Goal: Information Seeking & Learning: Learn about a topic

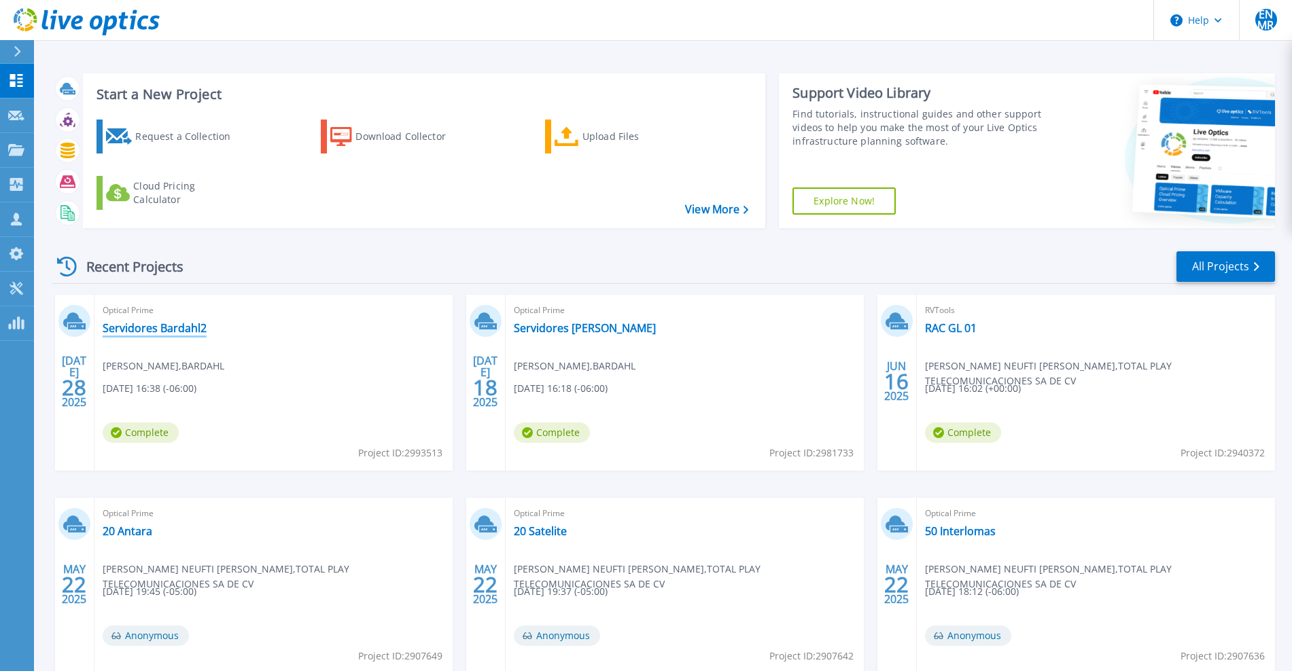
click at [149, 332] on link "Servidores Bardahl2" at bounding box center [155, 328] width 104 height 14
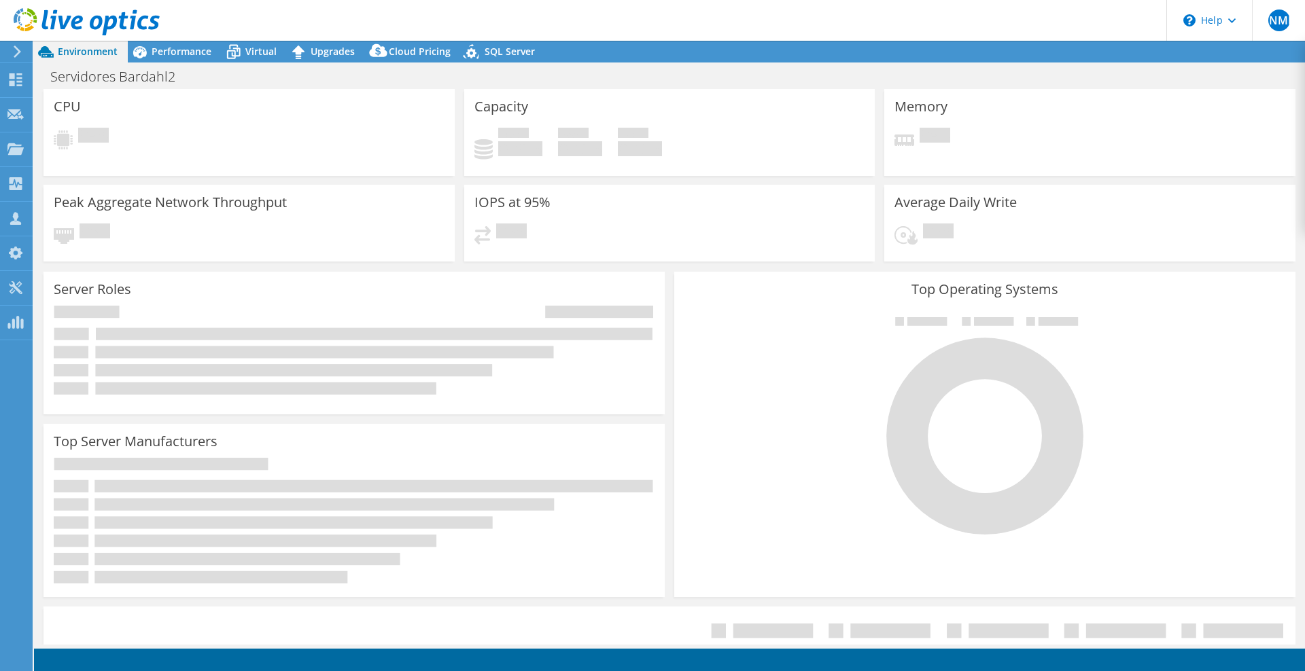
select select "USEast"
select select "USD"
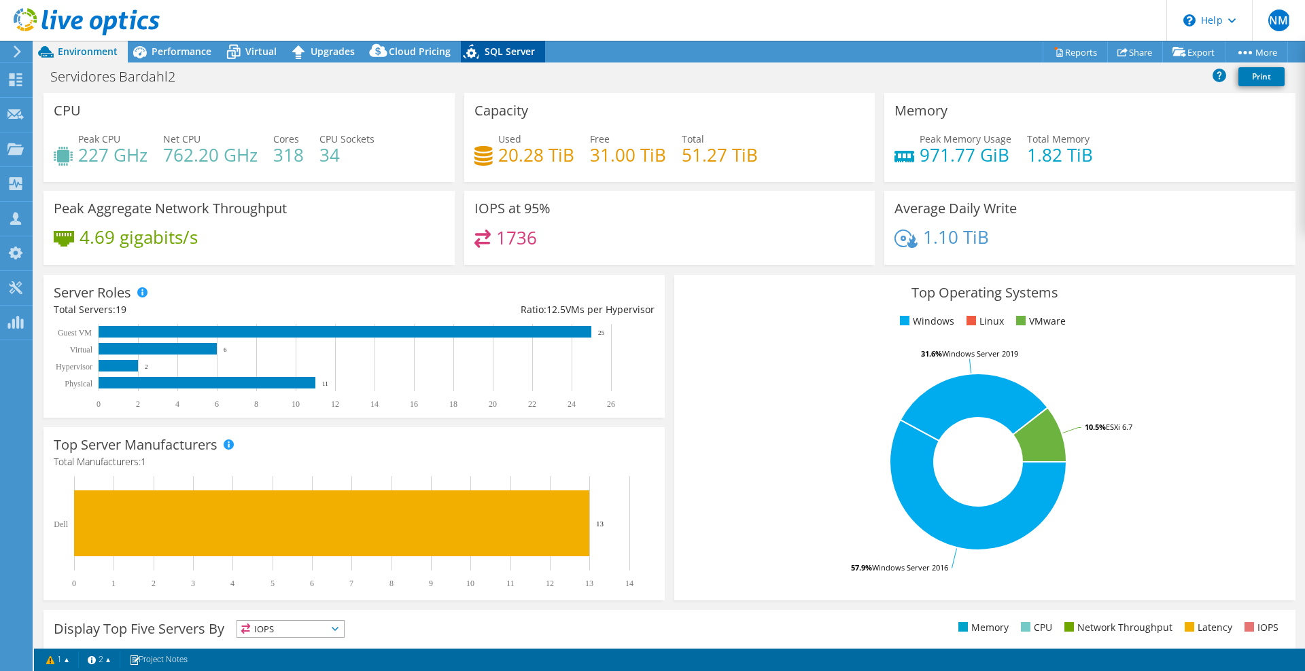
click at [492, 61] on div "SQL Server" at bounding box center [503, 52] width 84 height 22
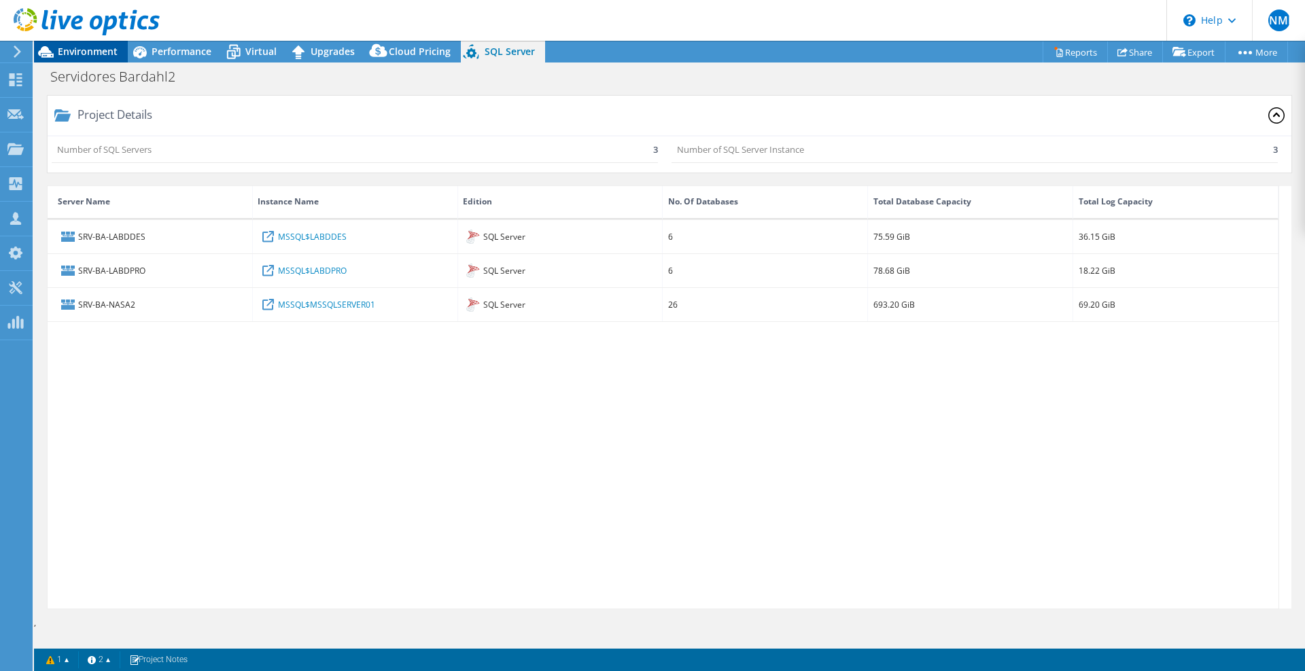
click at [107, 55] on div "Environment" at bounding box center [81, 52] width 94 height 22
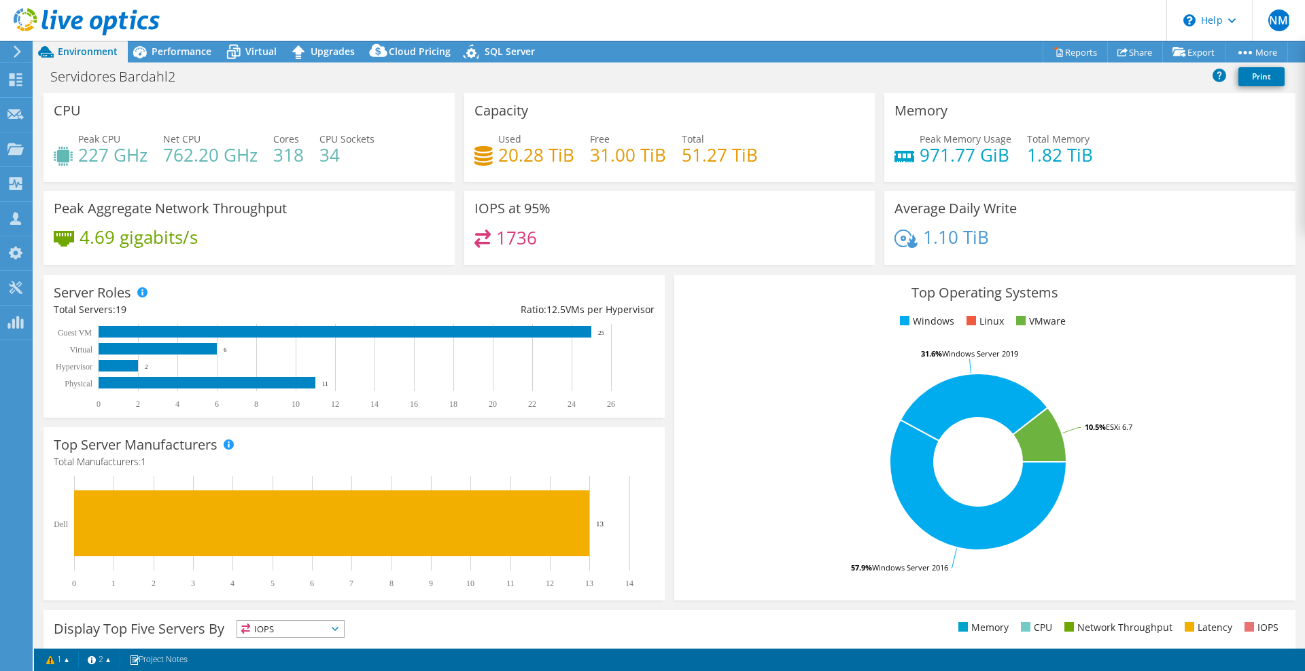
click at [187, 36] on header "ENMR Channel Partner [PERSON_NAME] NEUFTI [PERSON_NAME] RIOS [EMAIL_ADDRESS][DO…" at bounding box center [652, 20] width 1305 height 41
click at [178, 47] on span "Performance" at bounding box center [182, 51] width 60 height 13
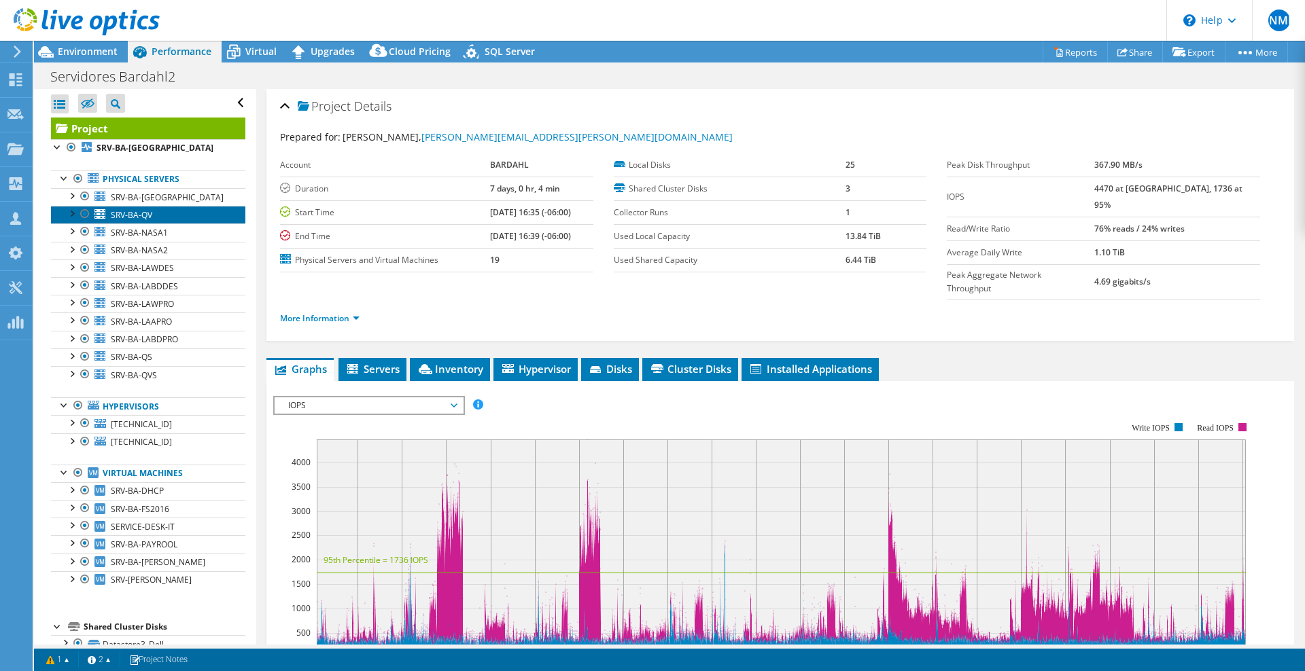
click at [149, 209] on span "SRV-BA-QV" at bounding box center [131, 215] width 41 height 12
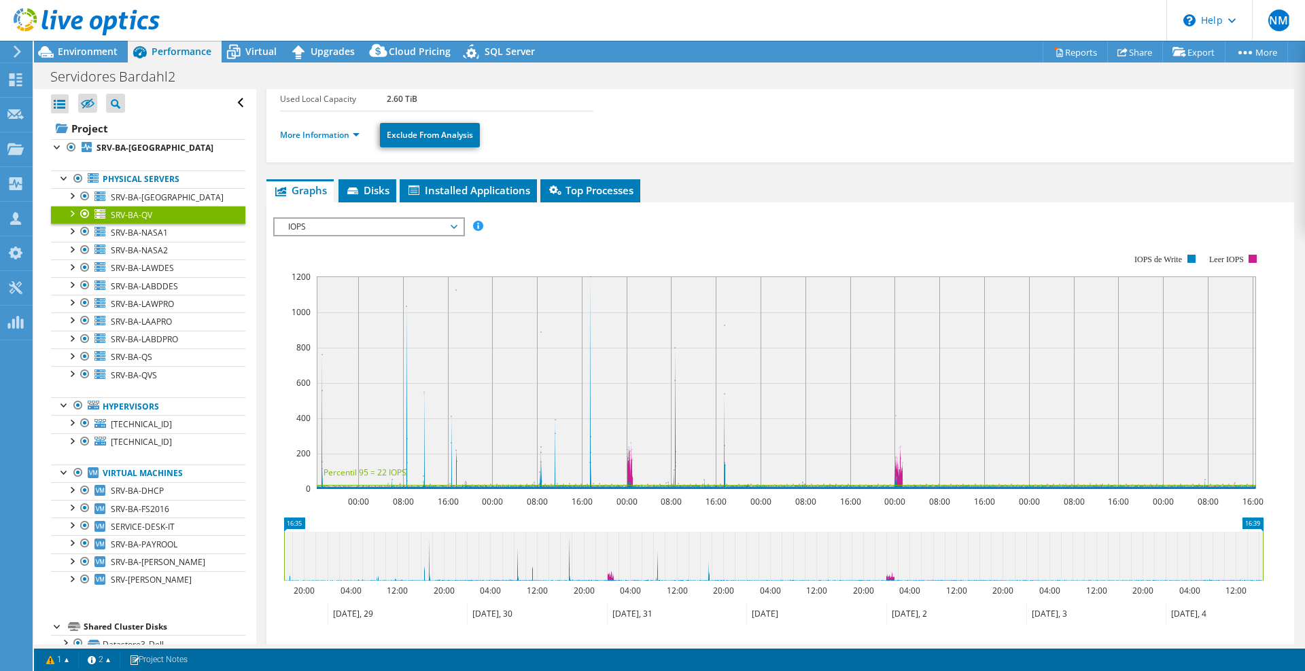
scroll to position [85, 0]
